Goal: Transaction & Acquisition: Purchase product/service

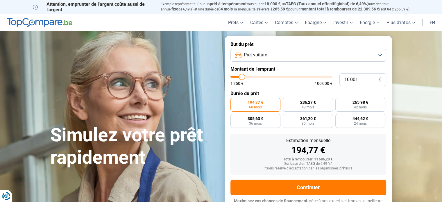
click at [379, 55] on button "Prêt voiture" at bounding box center [308, 55] width 156 height 13
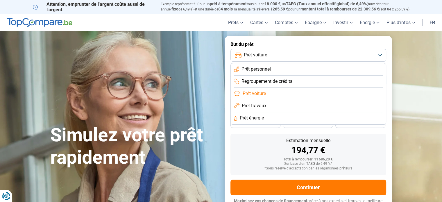
click at [337, 93] on li "Prêt voiture" at bounding box center [308, 94] width 149 height 12
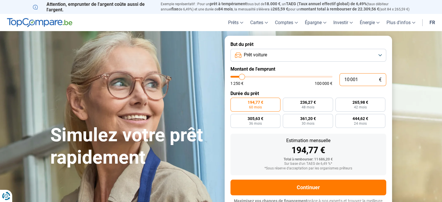
click at [361, 79] on input "10 001" at bounding box center [362, 79] width 47 height 13
type input "1 000"
type input "1250"
type input "100"
type input "1250"
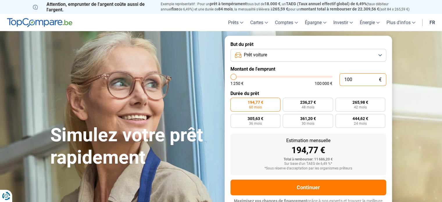
type input "10"
type input "1250"
type input "1"
type input "1250"
type input "0"
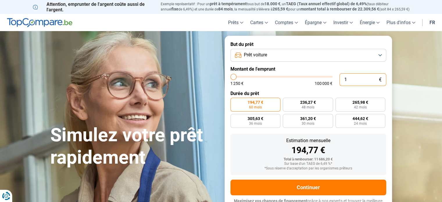
type input "1250"
type input "1 250"
type input "1250"
radio input "true"
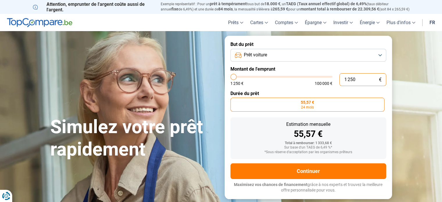
type input "12 502"
type input "12500"
type input "125 023"
type input "100000"
type input "100 000"
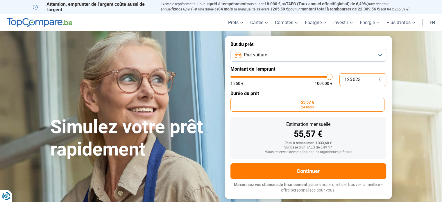
type input "100000"
radio input "false"
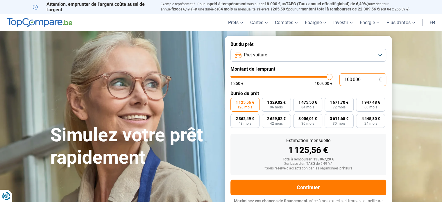
scroll to position [8, 0]
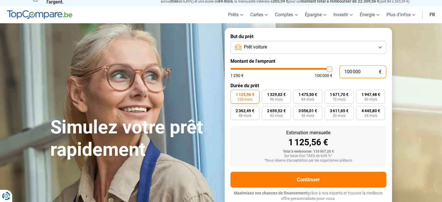
type input "10 000"
type input "10000"
type input "1 000"
type input "1250"
type input "100"
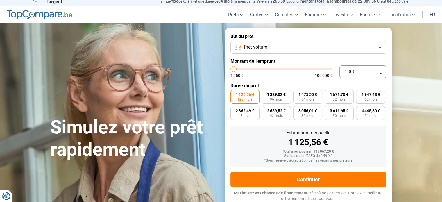
type input "1250"
type input "10"
type input "1250"
type input "1"
type input "1250"
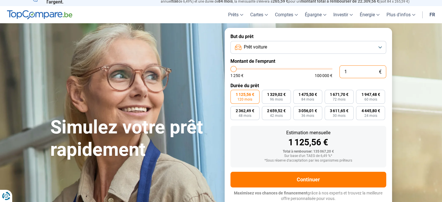
type input "0"
type input "1250"
type input "2"
type input "1250"
type input "23"
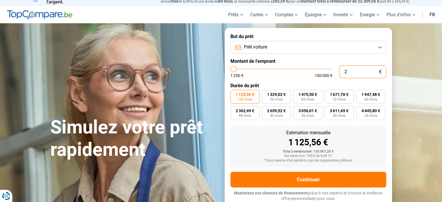
type input "1250"
type input "230"
type input "1250"
type input "2 300"
type input "2250"
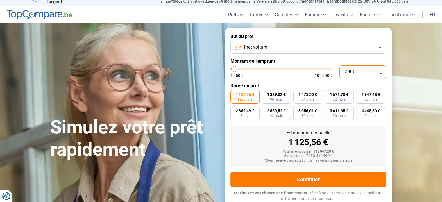
type input "23 000"
type input "23000"
type input "23 000"
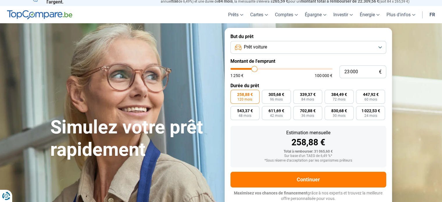
click at [245, 98] on span "120 mois" at bounding box center [244, 99] width 15 height 3
click at [234, 94] on input "258,88 € 120 mois" at bounding box center [232, 92] width 4 height 4
click at [245, 98] on span "120 mois" at bounding box center [244, 99] width 15 height 3
click at [234, 94] on input "258,88 € 120 mois" at bounding box center [232, 92] width 4 height 4
click at [272, 98] on span "96 mois" at bounding box center [276, 99] width 13 height 3
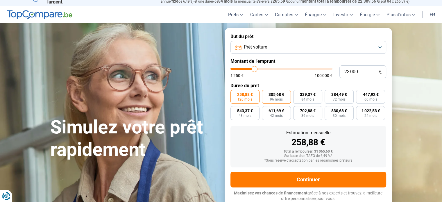
click at [266, 94] on input "305,68 € 96 mois" at bounding box center [264, 92] width 4 height 4
radio input "true"
click at [247, 95] on span "258,88 €" at bounding box center [245, 94] width 16 height 4
click at [234, 94] on input "258,88 € 120 mois" at bounding box center [232, 92] width 4 height 4
radio input "true"
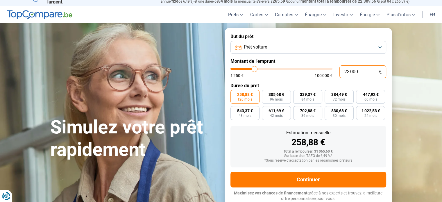
click at [349, 71] on input "23 000" at bounding box center [362, 71] width 47 height 13
type input "2 000"
type input "2000"
type input "22 000"
type input "22000"
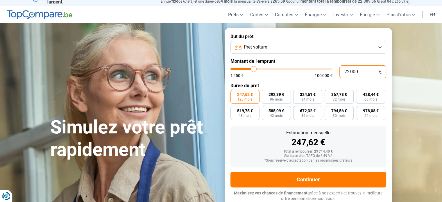
type input "2 000"
type input "2000"
type input "20 000"
type input "20000"
radio input "true"
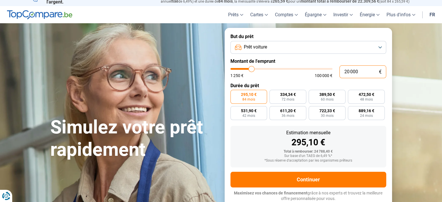
click at [352, 71] on input "20 000" at bounding box center [362, 71] width 47 height 13
type input "2 000"
type input "2000"
type input "20 005"
type input "20000"
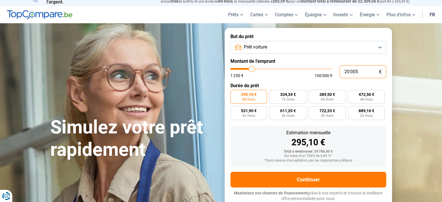
radio input "false"
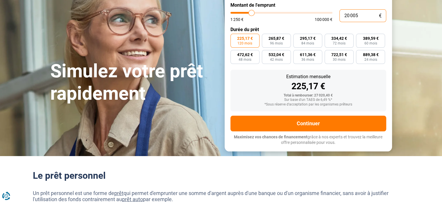
scroll to position [66, 0]
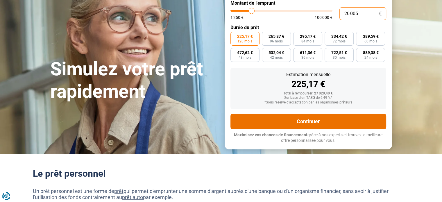
type input "20 005"
click at [332, 122] on button "Continuer" at bounding box center [308, 122] width 156 height 16
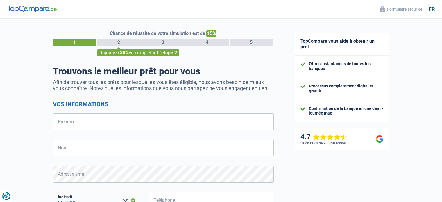
select select "32"
click at [106, 128] on input "Prénom" at bounding box center [163, 121] width 221 height 17
type input "dany"
type input "goovaerts"
type input "472210903"
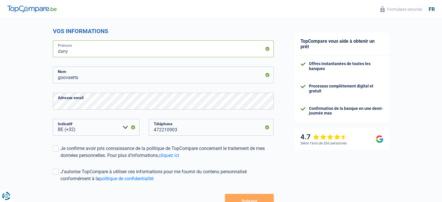
scroll to position [87, 0]
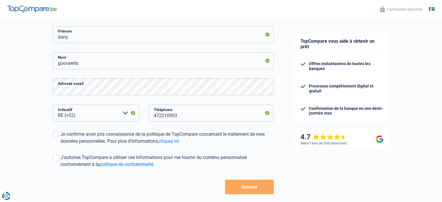
click at [238, 189] on button "Suivant" at bounding box center [249, 187] width 49 height 15
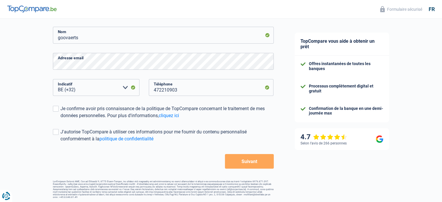
scroll to position [114, 0]
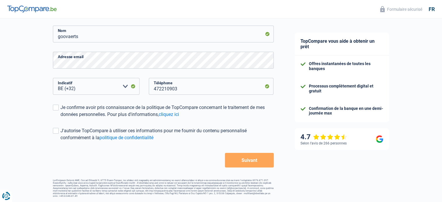
click at [241, 159] on button "Suivant" at bounding box center [249, 160] width 49 height 15
click at [54, 107] on span at bounding box center [56, 108] width 6 height 6
click at [60, 118] on input "Je confirme avoir pris connaissance de la politique de TopCompare concernant le…" at bounding box center [60, 118] width 0 height 0
click at [245, 160] on button "Suivant" at bounding box center [249, 160] width 49 height 15
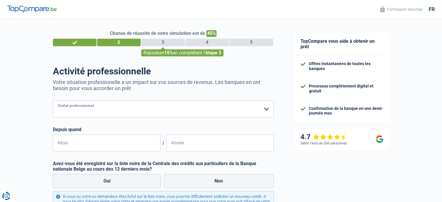
click at [264, 109] on select "Ouvrier Employé privé Employé public Invalide Indépendant Pensionné Chômeur Mut…" at bounding box center [163, 109] width 221 height 17
select select "retired"
click at [53, 101] on select "Ouvrier Employé privé Employé public Invalide Indépendant Pensionné Chômeur Mut…" at bounding box center [163, 109] width 221 height 17
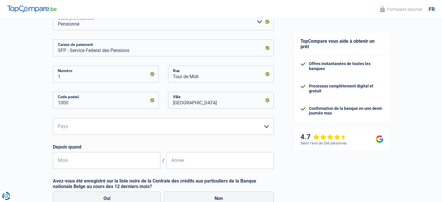
scroll to position [116, 0]
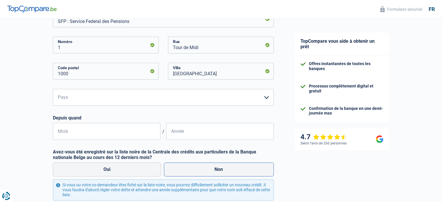
click at [231, 168] on label "Non" at bounding box center [219, 169] width 110 height 14
click at [231, 168] on input "Non" at bounding box center [219, 169] width 110 height 14
radio input "true"
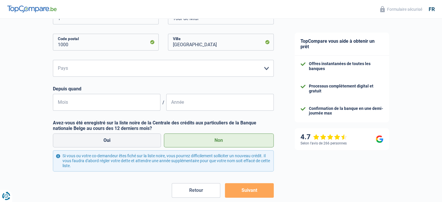
scroll to position [174, 0]
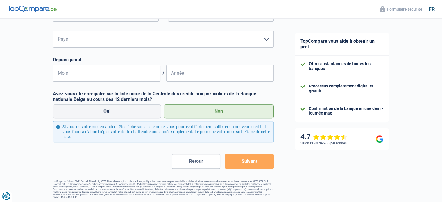
click at [246, 160] on button "Suivant" at bounding box center [249, 161] width 49 height 15
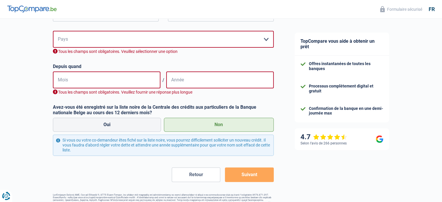
scroll to position [175, 0]
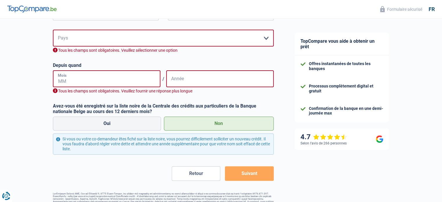
click at [87, 78] on input "Mois" at bounding box center [106, 78] width 107 height 17
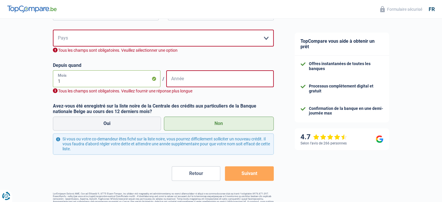
type input "10"
click at [185, 80] on input "Année" at bounding box center [219, 78] width 107 height 17
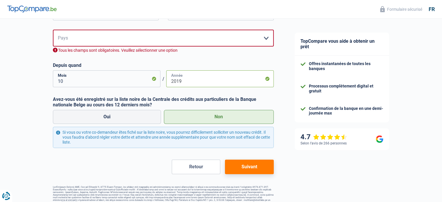
type input "2019"
click at [252, 168] on button "Suivant" at bounding box center [249, 166] width 49 height 15
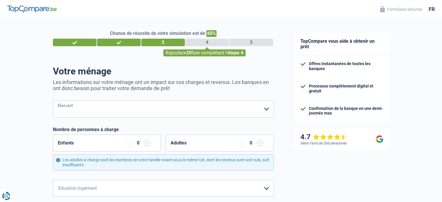
click at [265, 108] on select "Célibataire Marié(e) Cohabitant(e) légal(e) Divorcé(e) Veuf(ve) Séparé (de fait…" at bounding box center [163, 109] width 221 height 17
select select "single"
click at [53, 101] on select "Célibataire Marié(e) Cohabitant(e) légal(e) Divorcé(e) Veuf(ve) Séparé (de fait…" at bounding box center [163, 109] width 221 height 17
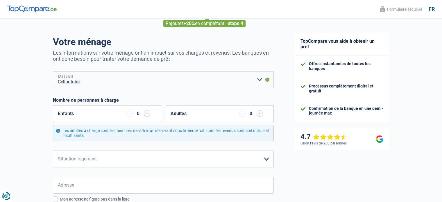
scroll to position [58, 0]
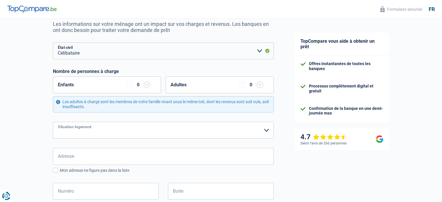
click at [265, 131] on select "Locataire Propriétaire avec prêt hypothécaire Propriétaire sans prêt hypothécai…" at bounding box center [163, 130] width 221 height 17
select select "ownerWithoutMortgage"
click at [53, 122] on select "Locataire Propriétaire avec prêt hypothécaire Propriétaire sans prêt hypothécai…" at bounding box center [163, 130] width 221 height 17
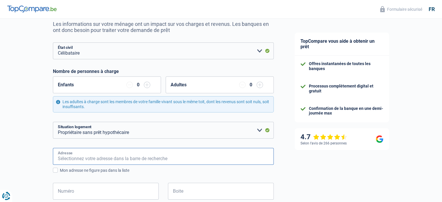
click at [107, 155] on input "Adresse" at bounding box center [163, 156] width 221 height 17
type input "52 parc resid le cul de cheval"
type input "Belgique"
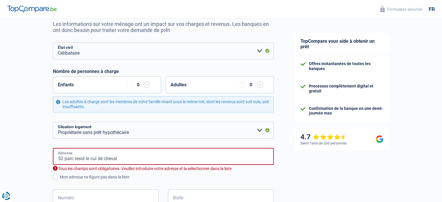
type input "Belgique"
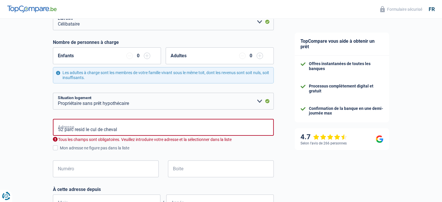
scroll to position [116, 0]
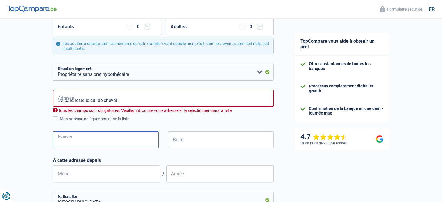
click at [118, 137] on input "Numéro" at bounding box center [106, 139] width 106 height 17
type input "52"
type input "froidchapelle"
click at [140, 174] on input "Mois" at bounding box center [106, 173] width 107 height 17
type input "10"
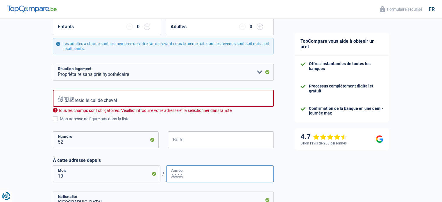
click at [182, 174] on input "Année" at bounding box center [219, 173] width 107 height 17
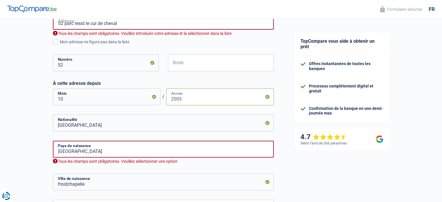
scroll to position [203, 0]
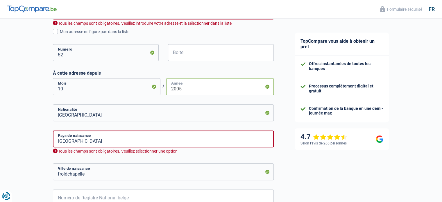
type input "2005"
click at [87, 174] on input "froidchapelle" at bounding box center [163, 171] width 221 height 17
type input "f"
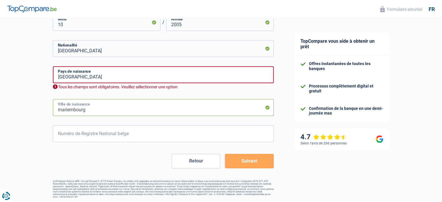
scroll to position [268, 0]
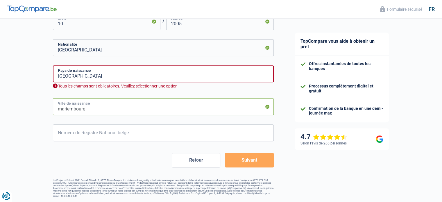
type input "mariembourg"
click at [58, 132] on input "Numéro de Registre National belge" at bounding box center [163, 132] width 221 height 17
type input "55.12.04-071.78"
click at [250, 159] on button "Suivant" at bounding box center [249, 160] width 49 height 15
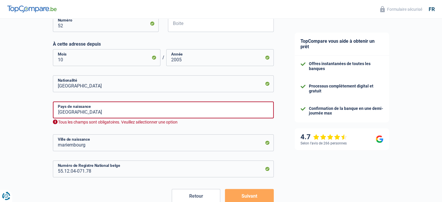
scroll to position [242, 0]
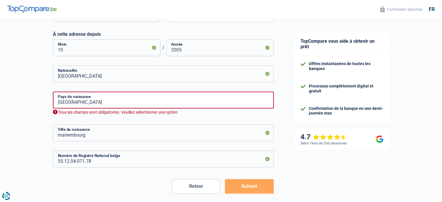
click at [239, 186] on button "Suivant" at bounding box center [249, 186] width 49 height 15
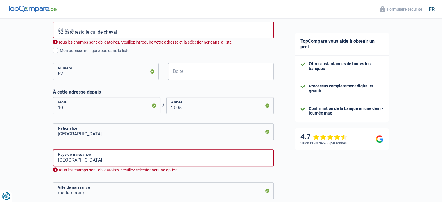
scroll to position [184, 0]
click at [67, 161] on input "Belgique" at bounding box center [163, 158] width 221 height 17
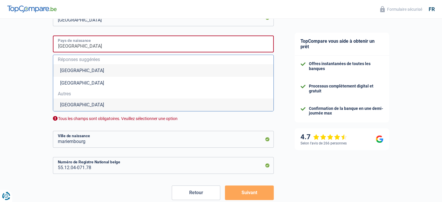
scroll to position [331, 0]
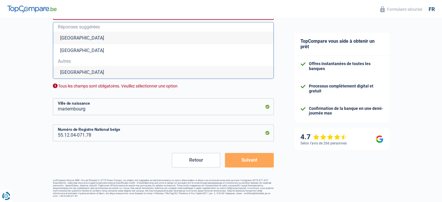
click at [260, 157] on button "Suivant" at bounding box center [249, 160] width 49 height 15
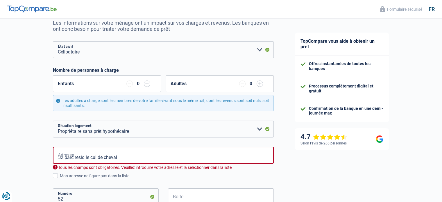
scroll to position [68, 0]
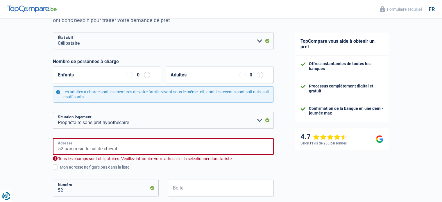
click at [127, 146] on input "52 parc resid le cul de cheval" at bounding box center [163, 146] width 221 height 17
type input "Parc Résidence le Cul de Cheval, 6440, Froidchapelle, BE"
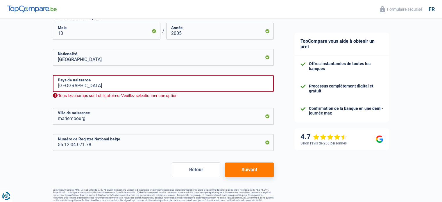
scroll to position [261, 0]
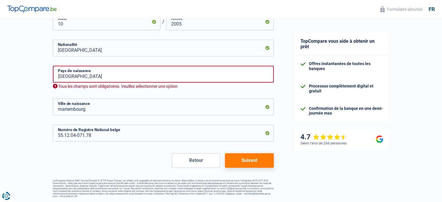
click at [239, 161] on button "Suivant" at bounding box center [249, 160] width 49 height 15
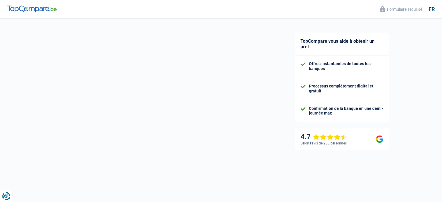
select select "pension"
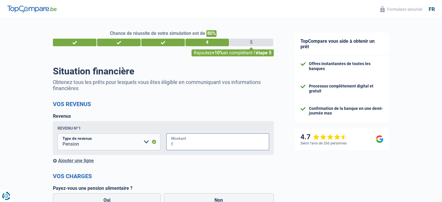
click at [193, 143] on input "Montant" at bounding box center [221, 141] width 96 height 17
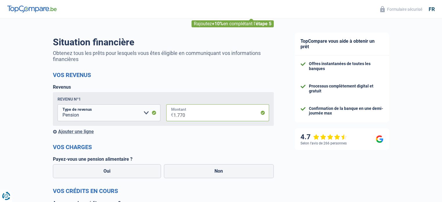
scroll to position [58, 0]
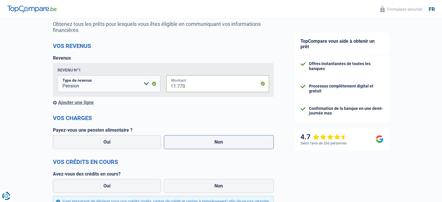
type input "1.770"
click at [207, 143] on label "Non" at bounding box center [219, 142] width 110 height 14
click at [207, 143] on input "Non" at bounding box center [219, 142] width 110 height 14
radio input "true"
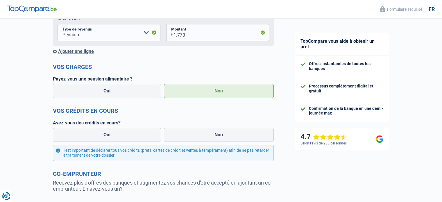
scroll to position [116, 0]
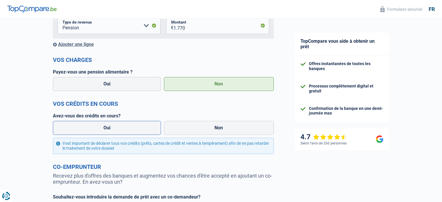
click at [112, 129] on label "Oui" at bounding box center [107, 128] width 108 height 14
click at [112, 129] on input "Oui" at bounding box center [107, 128] width 108 height 14
radio input "true"
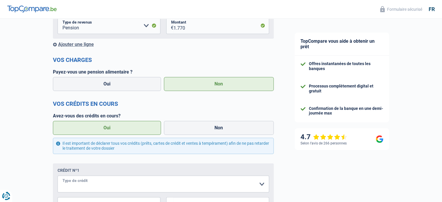
click at [261, 187] on select "Carte ou ouverture de crédit Prêt hypothécaire Vente à tempérament Prêt à tempé…" at bounding box center [163, 183] width 211 height 17
select select "personalSale"
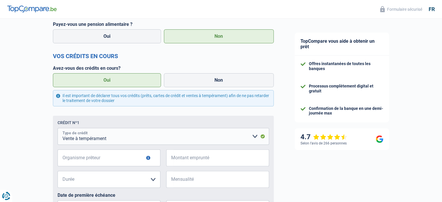
scroll to position [174, 0]
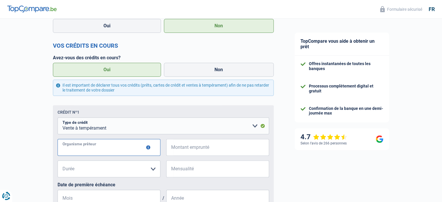
click at [95, 150] on input "Organisme prêteur" at bounding box center [109, 147] width 103 height 17
type input "belfius"
click at [178, 146] on input "Montant emprunté" at bounding box center [221, 147] width 96 height 17
type input "2.000"
click at [154, 168] on select "12 mois 18 mois 24 mois Veuillez sélectionner une option" at bounding box center [109, 168] width 103 height 17
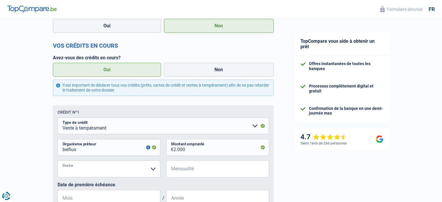
select select "24"
click at [58, 161] on select "12 mois 18 mois 24 mois Veuillez sélectionner une option" at bounding box center [109, 168] width 103 height 17
click at [200, 172] on input "Mensualité" at bounding box center [221, 168] width 96 height 17
type input "7"
type input "8"
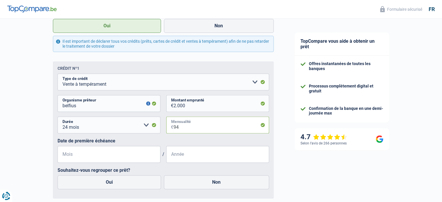
scroll to position [232, 0]
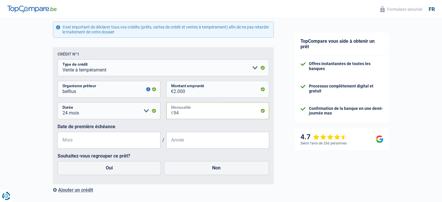
type input "94"
click at [79, 140] on input "Mois" at bounding box center [109, 140] width 103 height 17
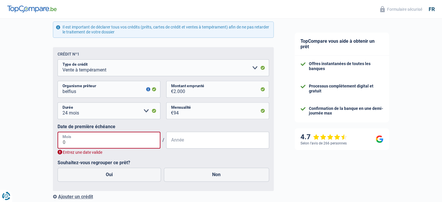
type input "08"
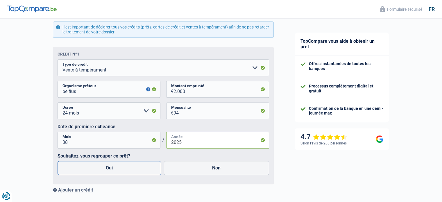
type input "2025"
click at [114, 169] on label "Oui" at bounding box center [110, 168] width 104 height 14
click at [114, 169] on input "Oui" at bounding box center [110, 168] width 104 height 14
radio input "true"
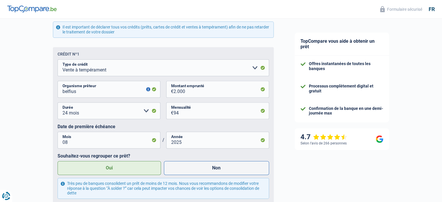
click at [216, 168] on label "Non" at bounding box center [216, 168] width 105 height 14
click at [216, 168] on input "Non" at bounding box center [216, 168] width 105 height 14
radio input "true"
radio input "false"
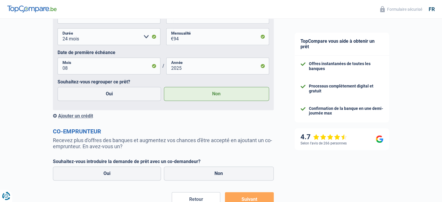
scroll to position [320, 0]
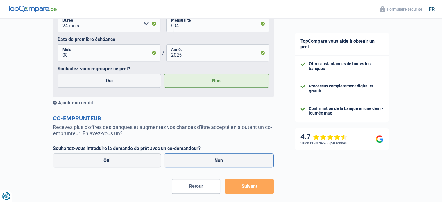
click at [204, 161] on label "Non" at bounding box center [219, 160] width 110 height 14
click at [204, 161] on input "Non" at bounding box center [219, 160] width 110 height 14
radio input "true"
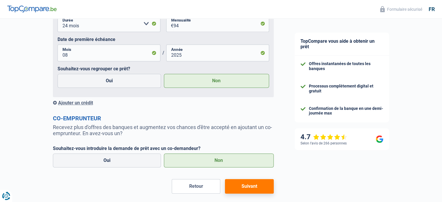
click at [250, 187] on button "Suivant" at bounding box center [249, 186] width 49 height 15
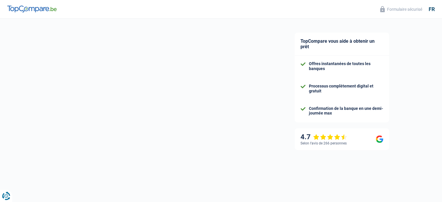
scroll to position [52, 0]
select select "car"
select select "120"
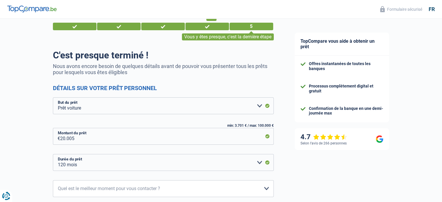
scroll to position [29, 0]
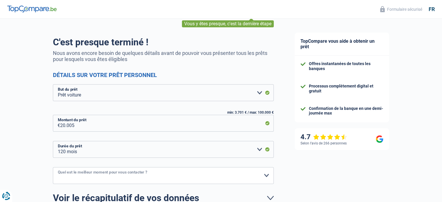
click at [266, 176] on select "10h-12h 12h-14h 14h-16h 16h-18h Veuillez sélectionner une option" at bounding box center [163, 175] width 221 height 17
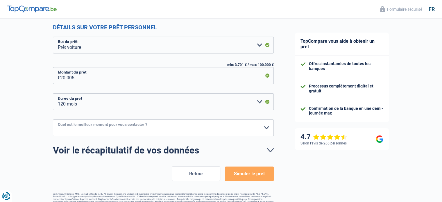
scroll to position [87, 0]
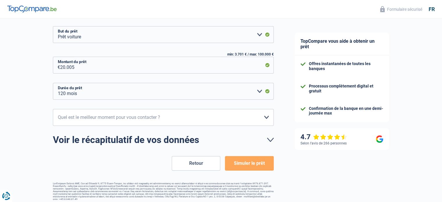
click at [253, 164] on button "Simuler le prêt" at bounding box center [249, 163] width 49 height 15
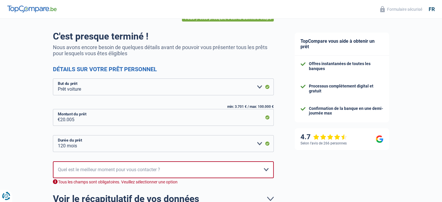
scroll to position [32, 0]
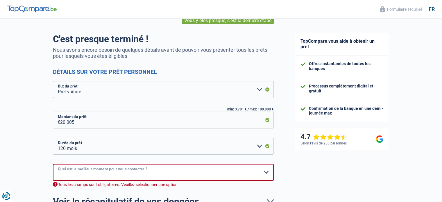
click at [266, 171] on select "10h-12h 12h-14h 14h-16h 16h-18h Veuillez sélectionner une option" at bounding box center [163, 172] width 221 height 17
select select "16-18"
click at [53, 164] on select "10h-12h 12h-14h 14h-16h 16h-18h Veuillez sélectionner une option" at bounding box center [163, 172] width 221 height 17
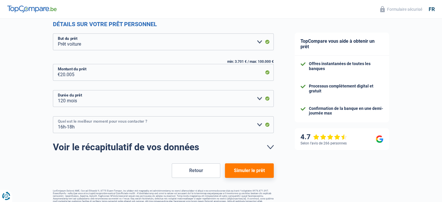
scroll to position [90, 0]
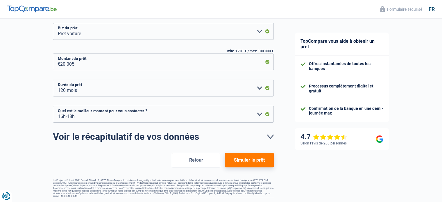
click at [248, 161] on button "Simuler le prêt" at bounding box center [249, 160] width 49 height 15
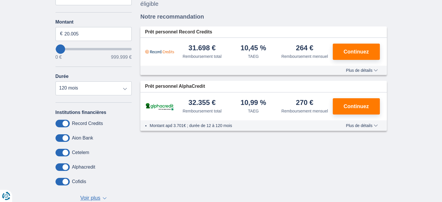
scroll to position [87, 0]
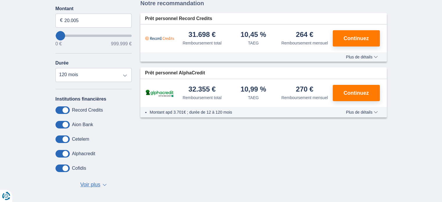
click at [96, 184] on span "Voir plus" at bounding box center [90, 185] width 20 height 8
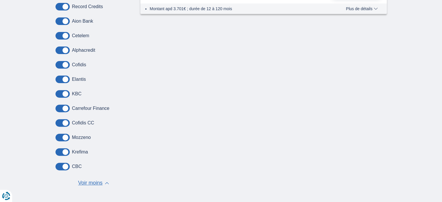
scroll to position [203, 0]
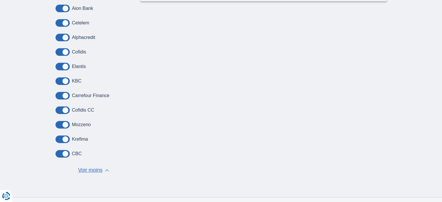
click at [74, 108] on label "Cofidis CC" at bounding box center [83, 109] width 22 height 5
click at [64, 110] on span at bounding box center [62, 110] width 14 height 8
click at [0, 0] on input "checkbox" at bounding box center [0, 0] width 0 height 0
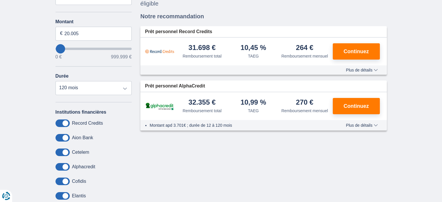
scroll to position [87, 0]
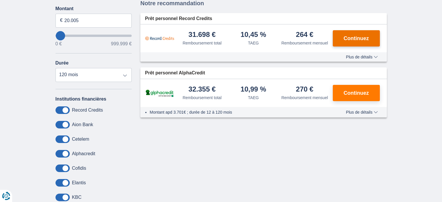
click at [354, 37] on span "Continuez" at bounding box center [355, 38] width 25 height 5
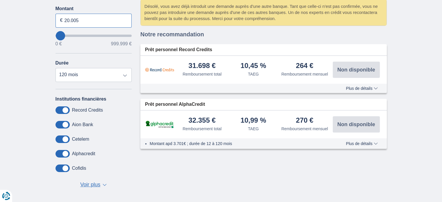
click at [69, 19] on input "20.005" at bounding box center [93, 21] width 76 height 14
type input "24.005"
click at [87, 20] on input "24.005" at bounding box center [93, 21] width 76 height 14
